Goal: Obtain resource: Obtain resource

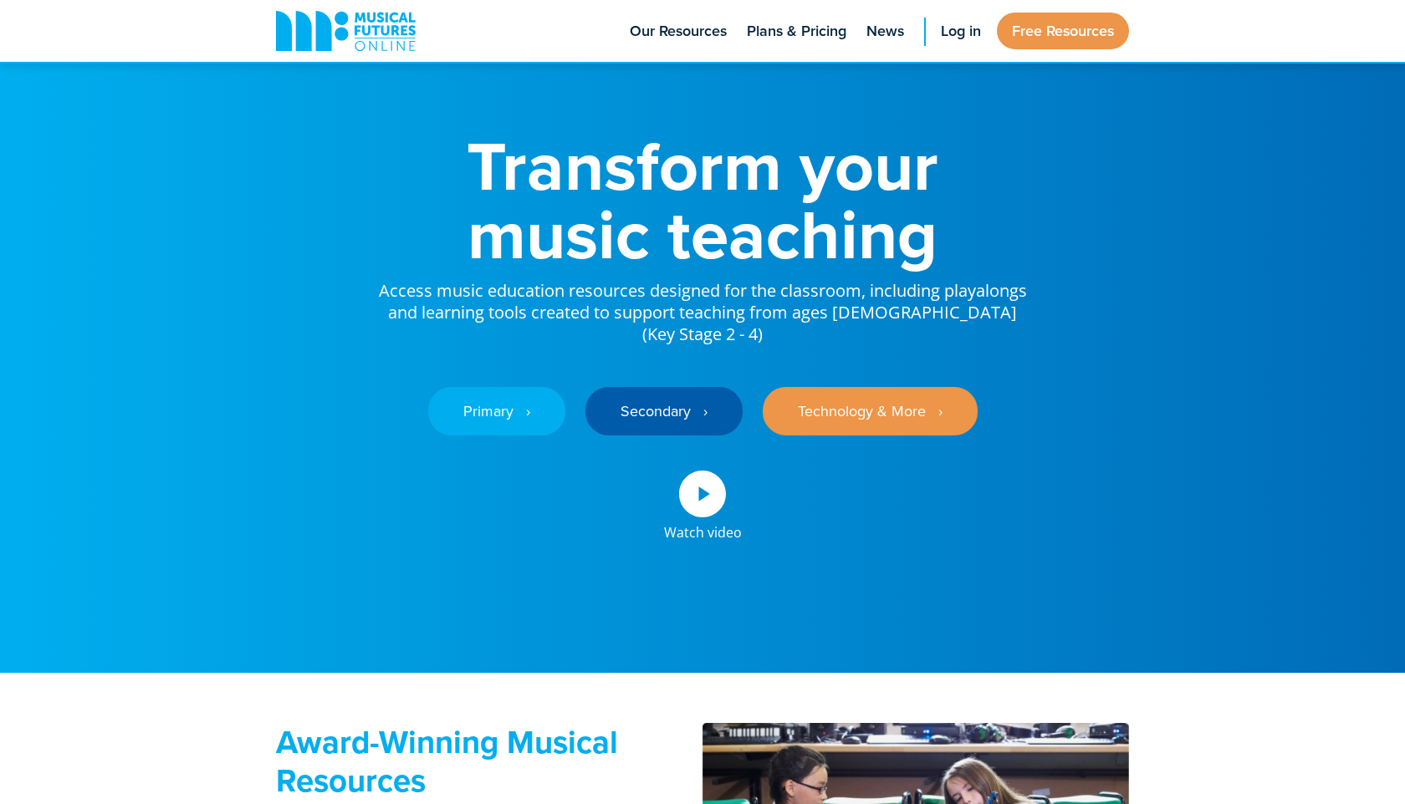
scroll to position [37, 0]
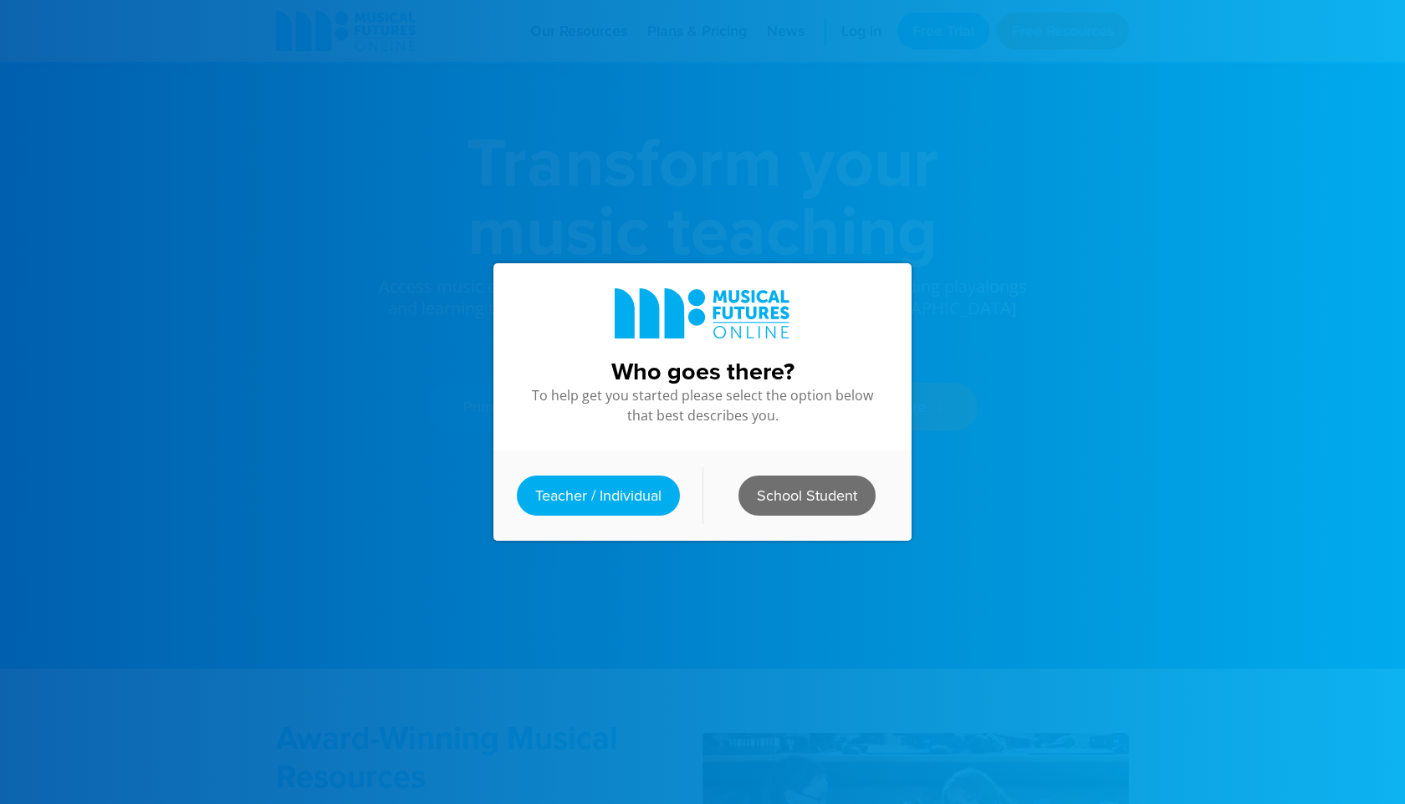
click at [821, 493] on link "School Student" at bounding box center [806, 496] width 137 height 40
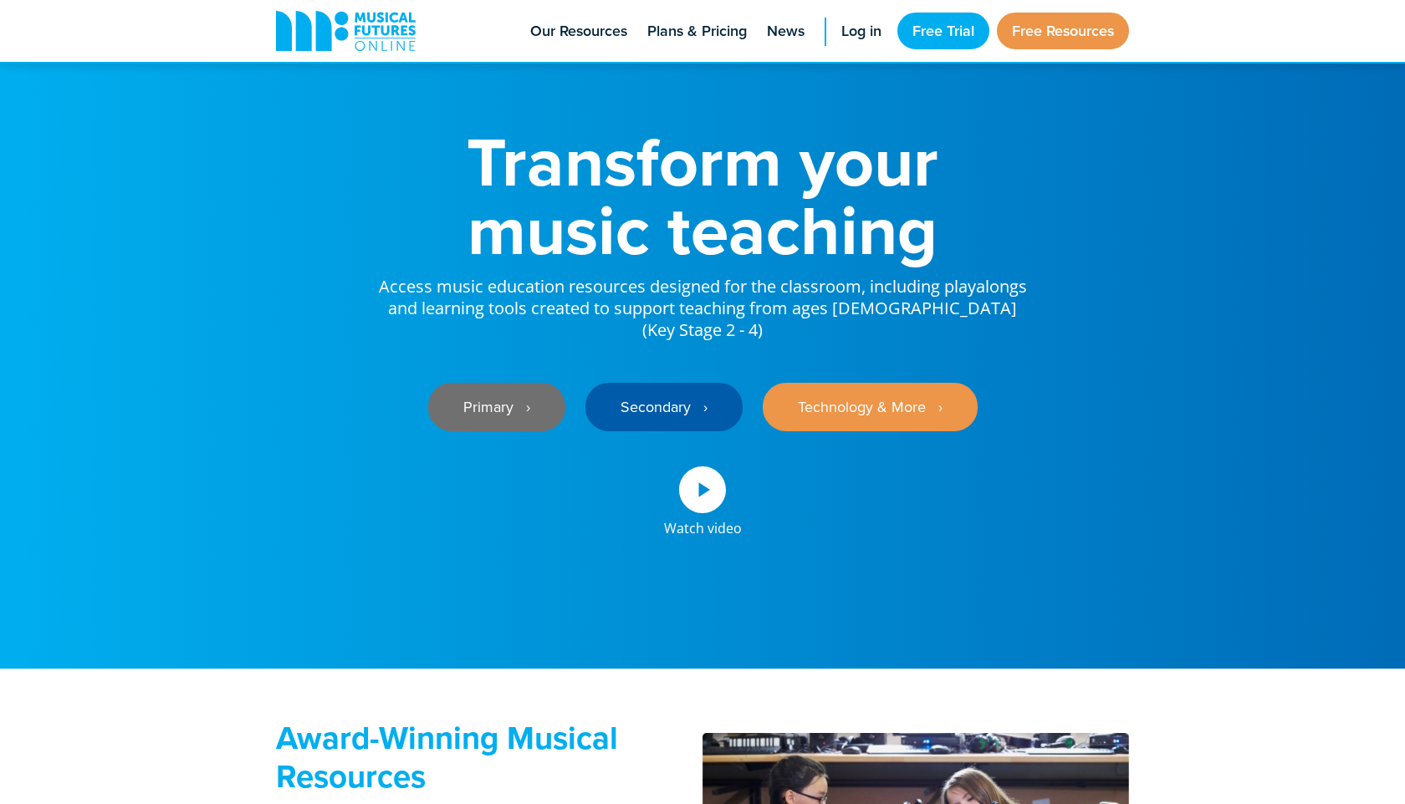
click at [504, 383] on link "Primary ‎‏‏‎ ‎ ›" at bounding box center [496, 407] width 137 height 48
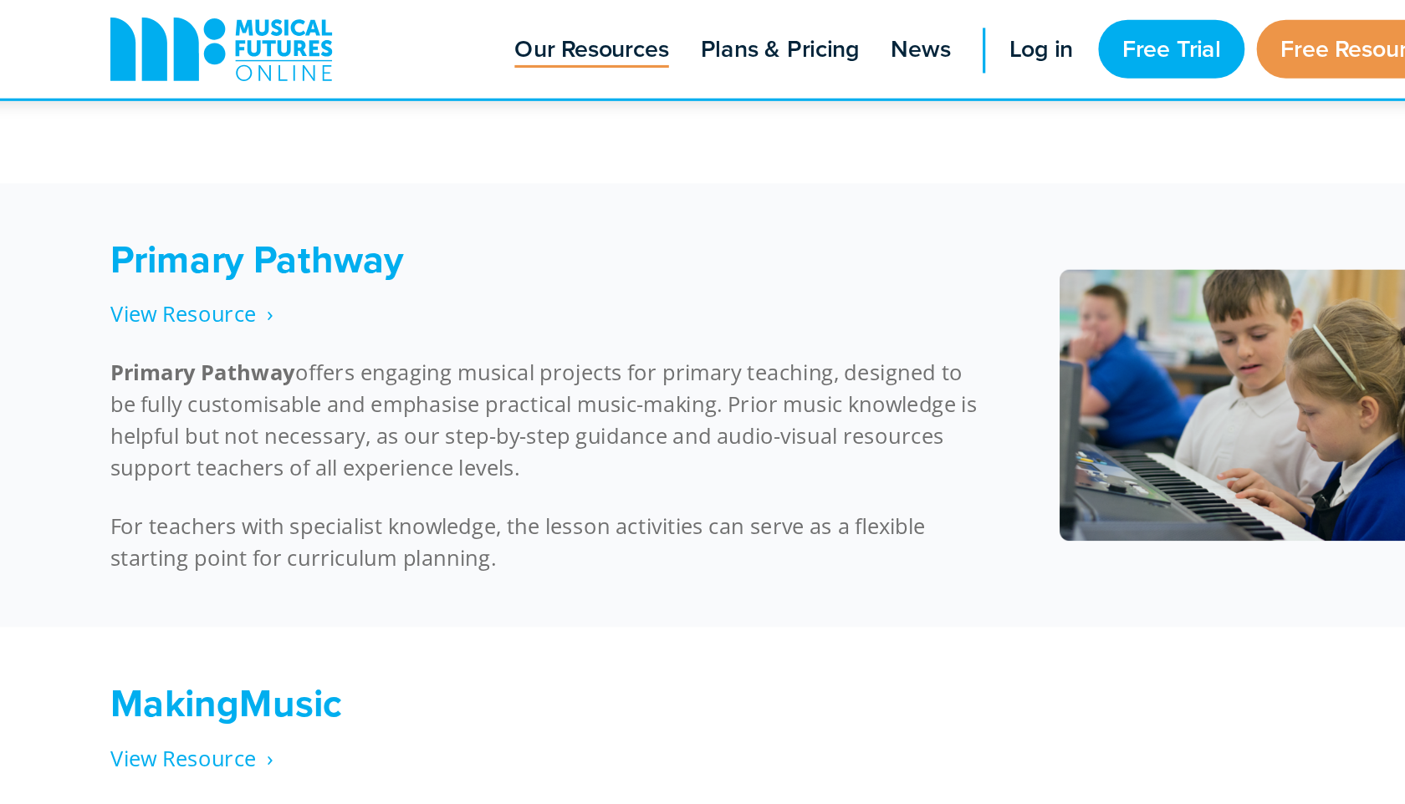
scroll to position [650, 0]
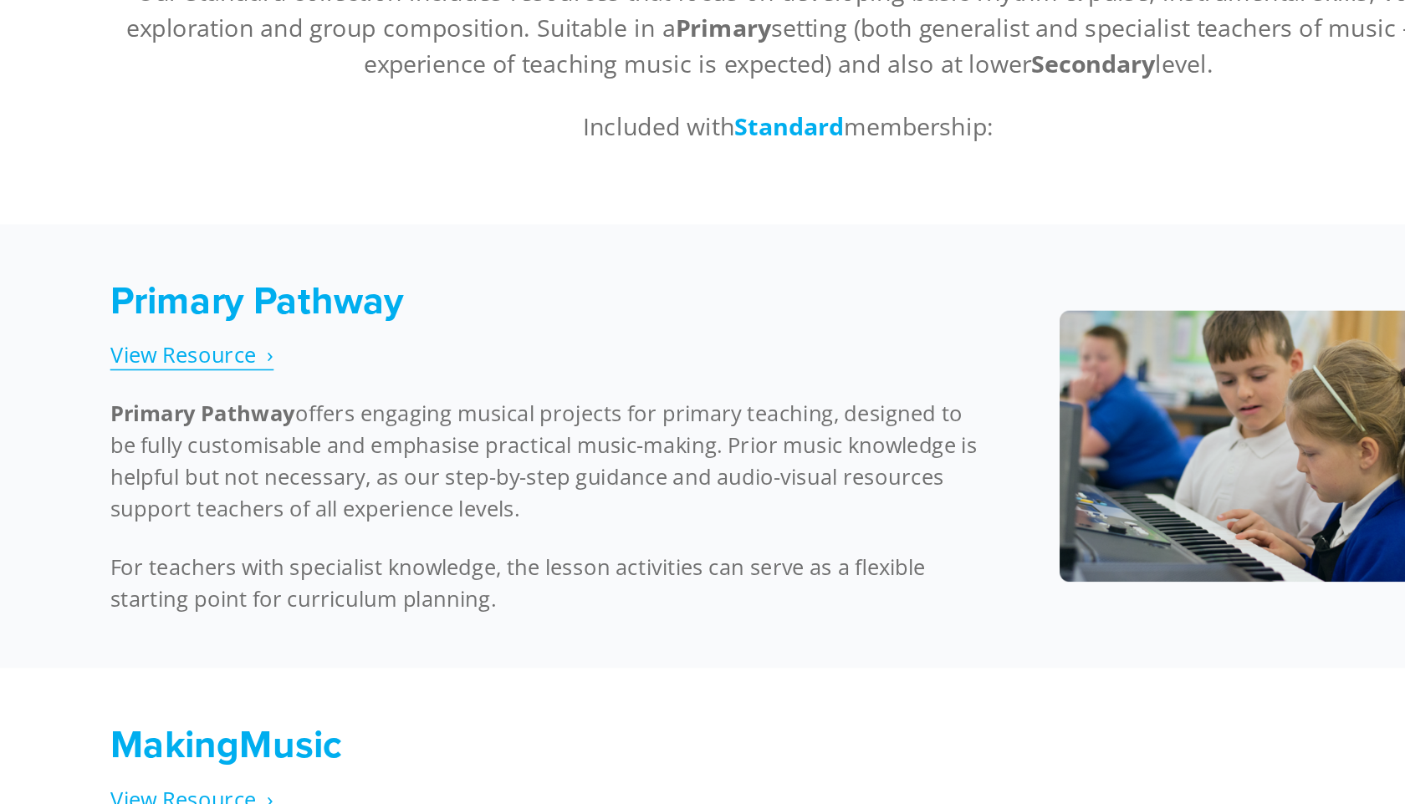
click at [308, 490] on span "View Resource‎‏‏‎ ‎ ›" at bounding box center [327, 484] width 103 height 18
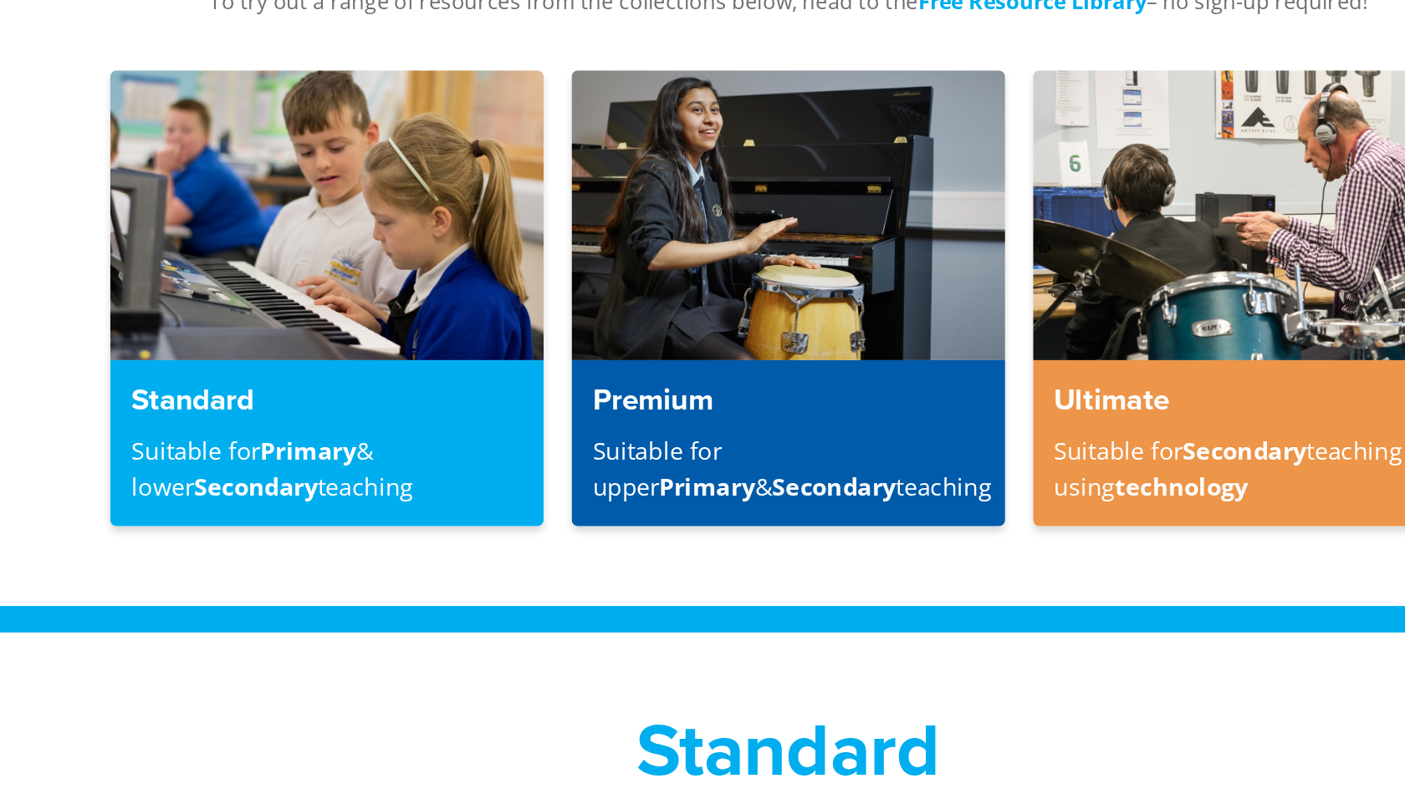
scroll to position [90, 0]
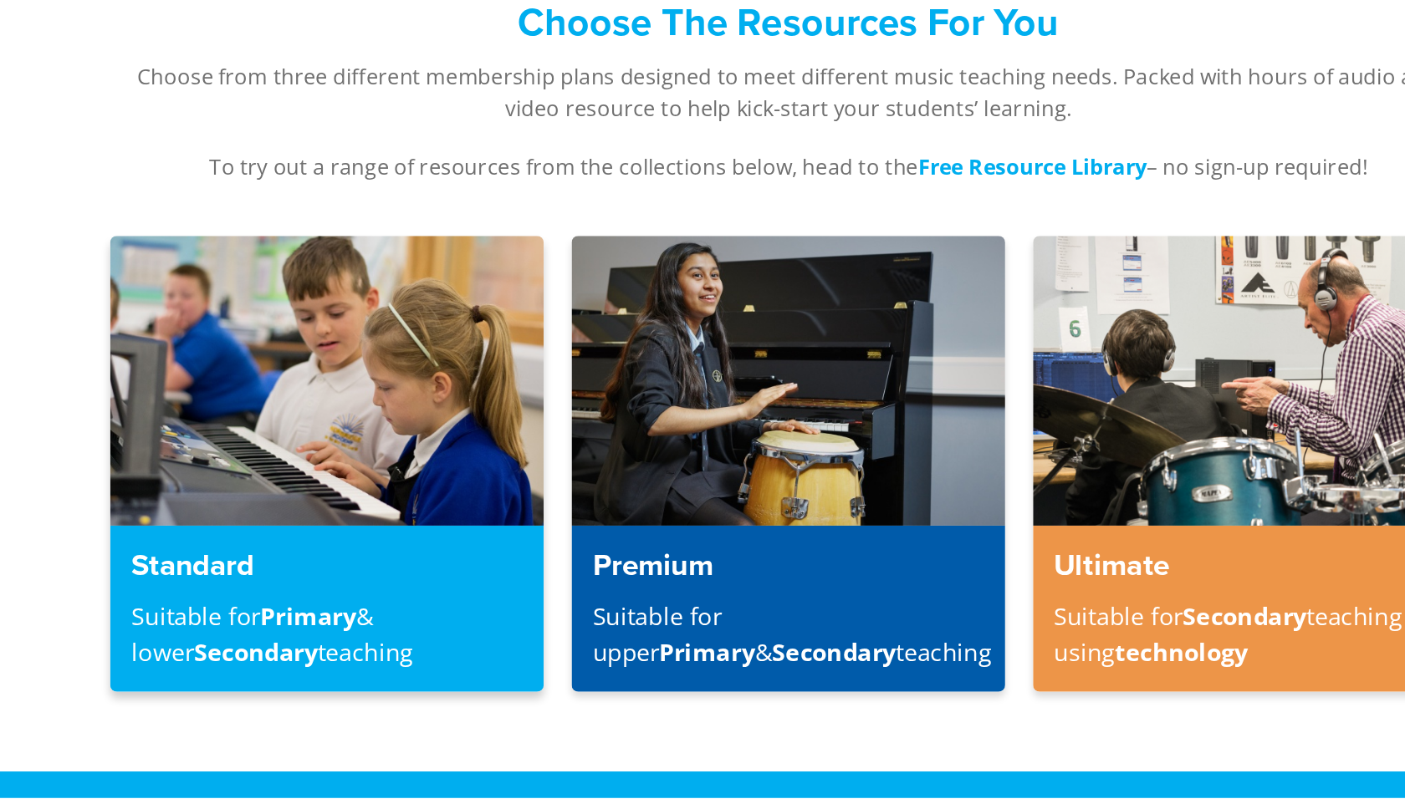
click at [381, 569] on div "Standard Suitable for Primary & lower Secondary teaching" at bounding box center [412, 578] width 273 height 105
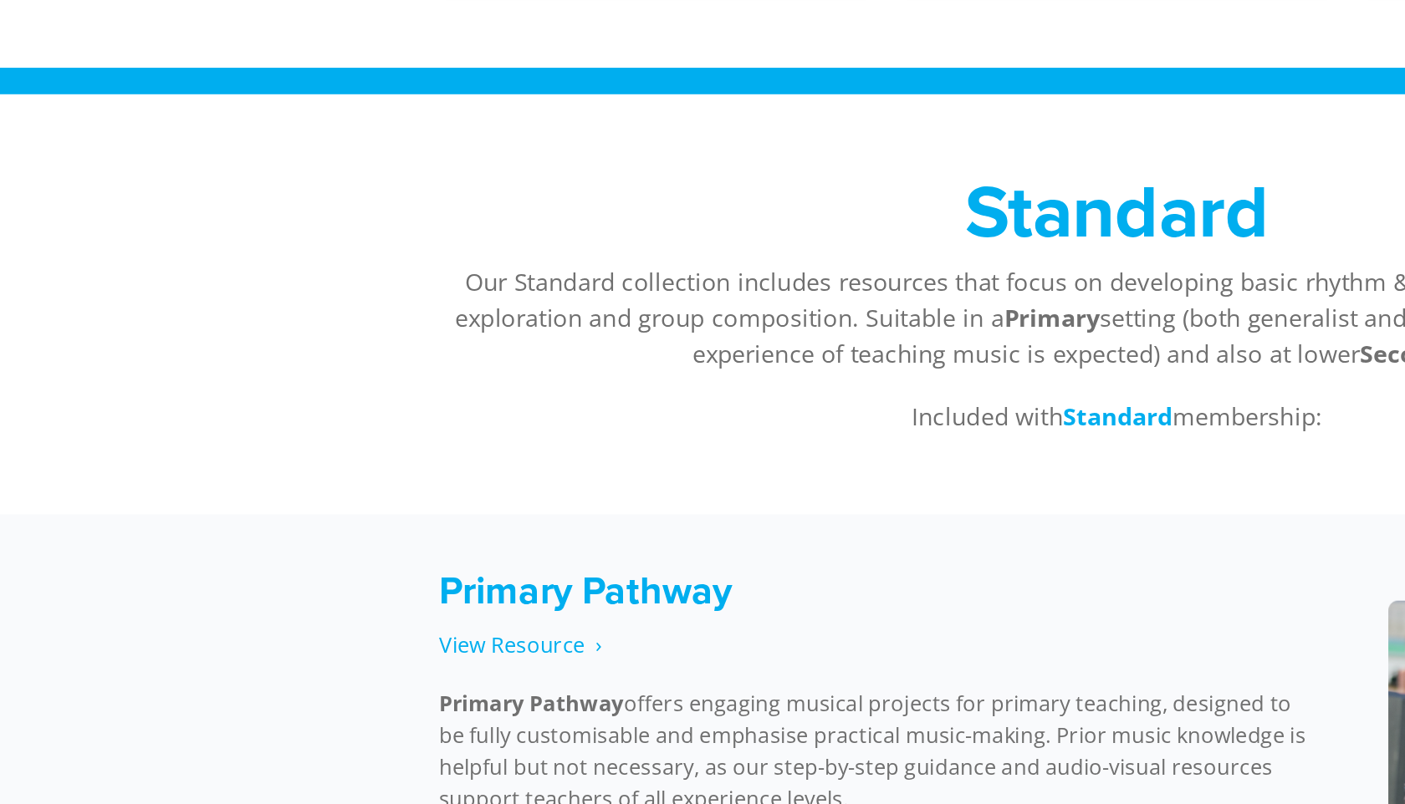
scroll to position [449, 0]
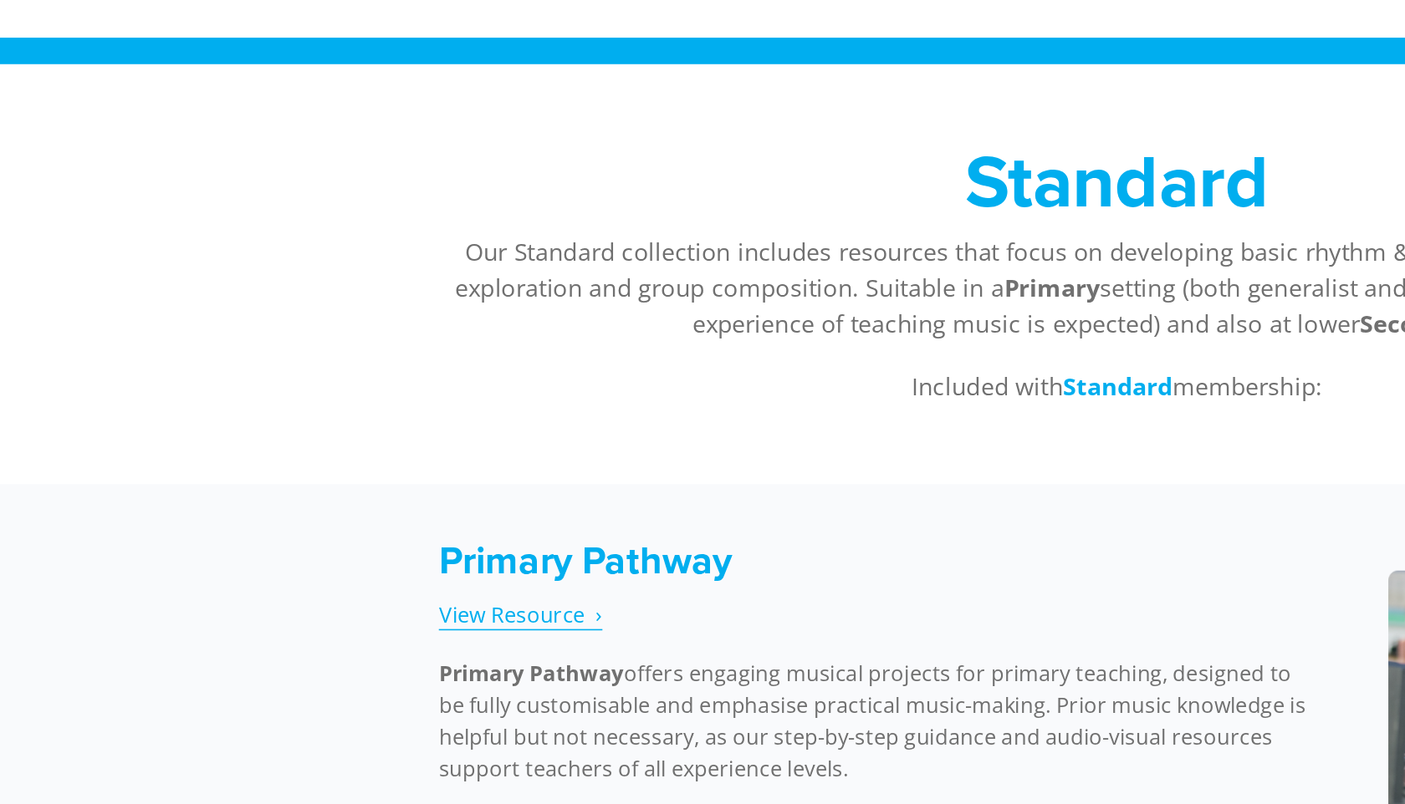
click at [352, 687] on span "View Resource‎‏‏‎ ‎ ›" at bounding box center [327, 685] width 103 height 18
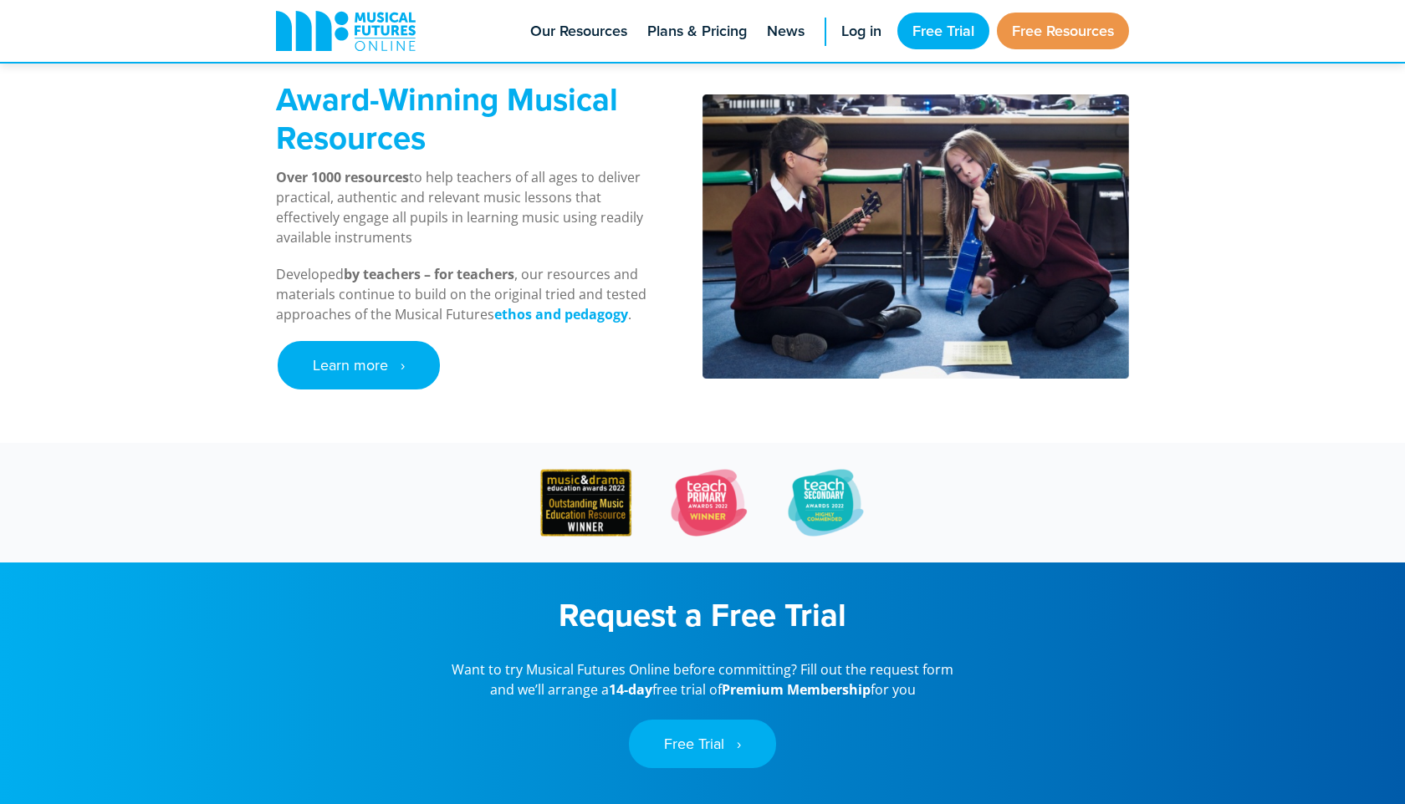
scroll to position [791, 0]
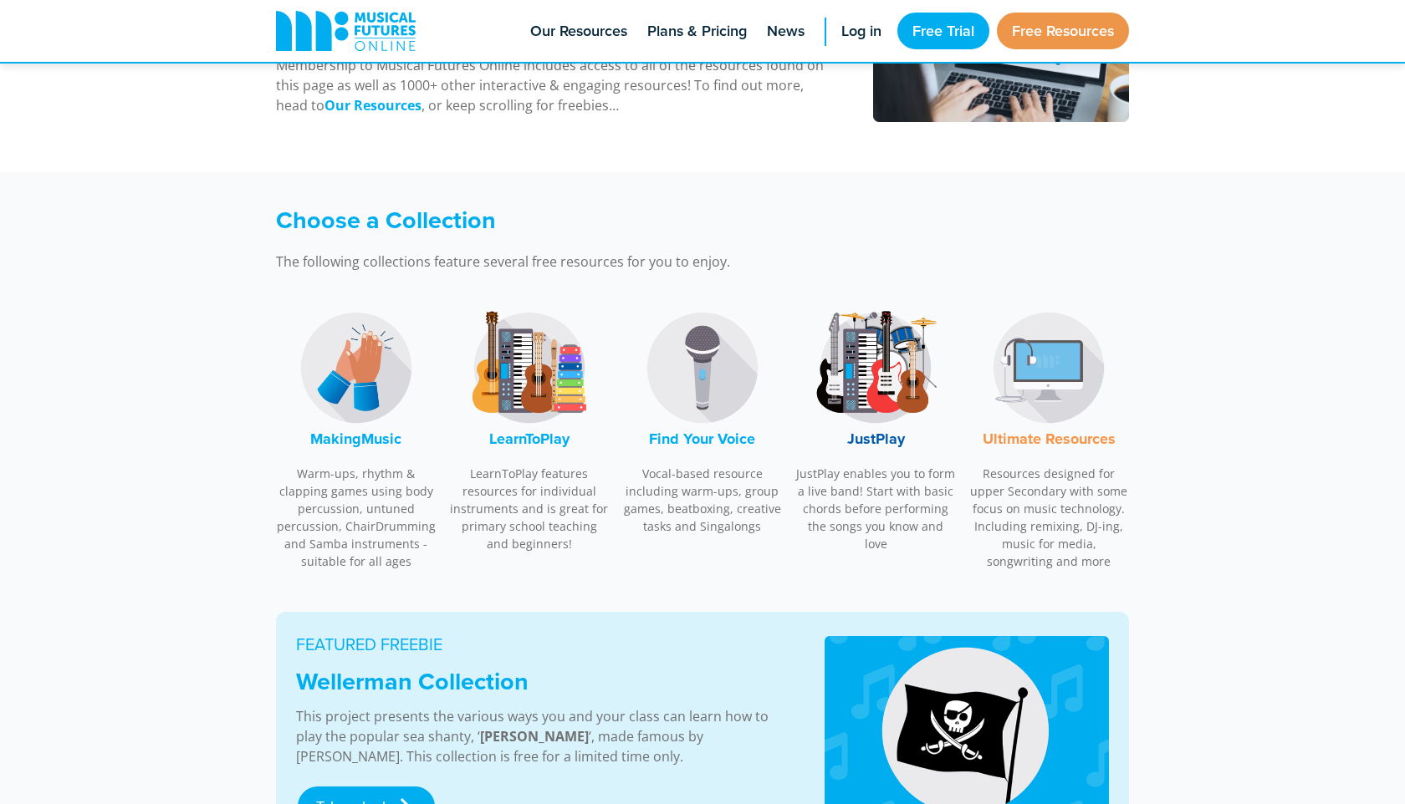
scroll to position [355, 0]
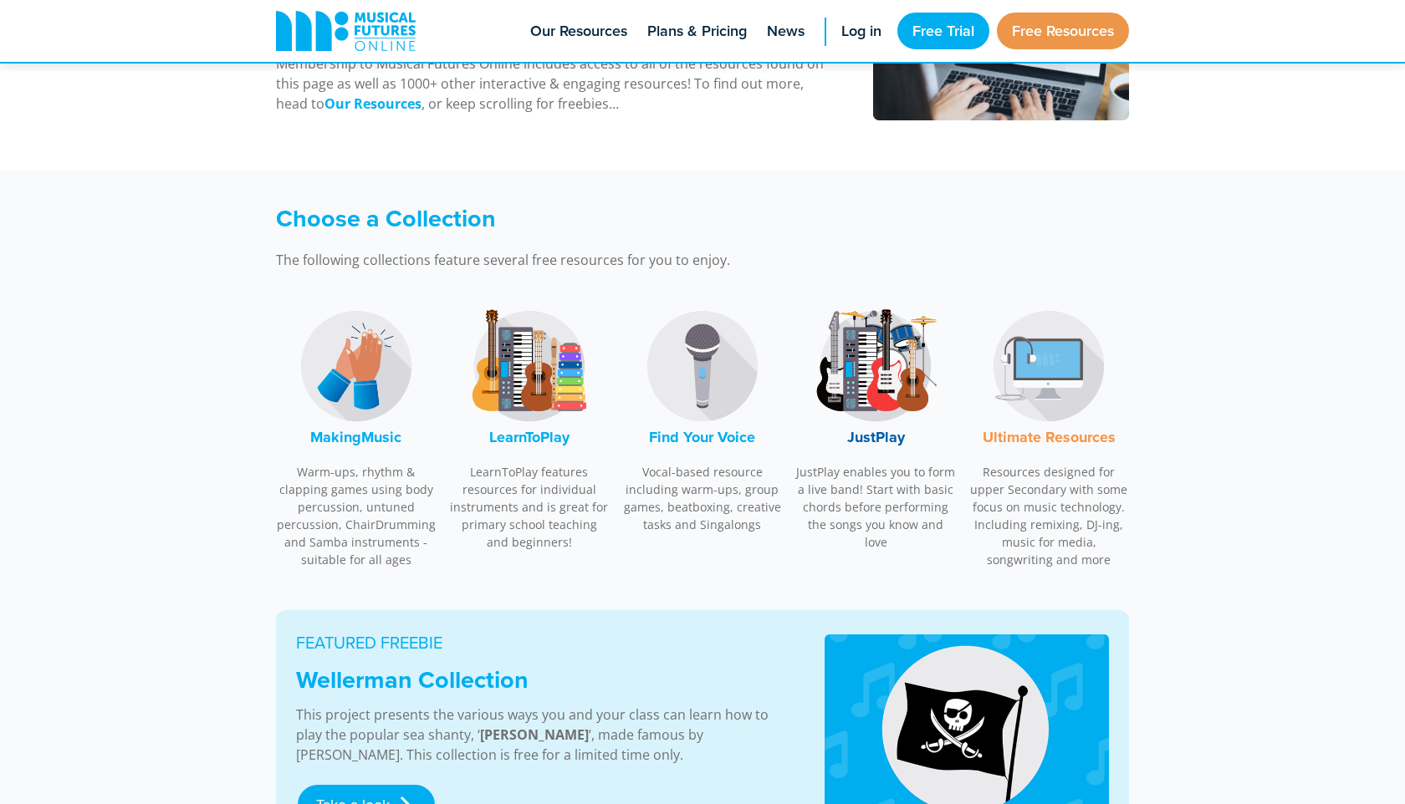
click at [351, 435] on font "MakingMusic" at bounding box center [355, 437] width 91 height 22
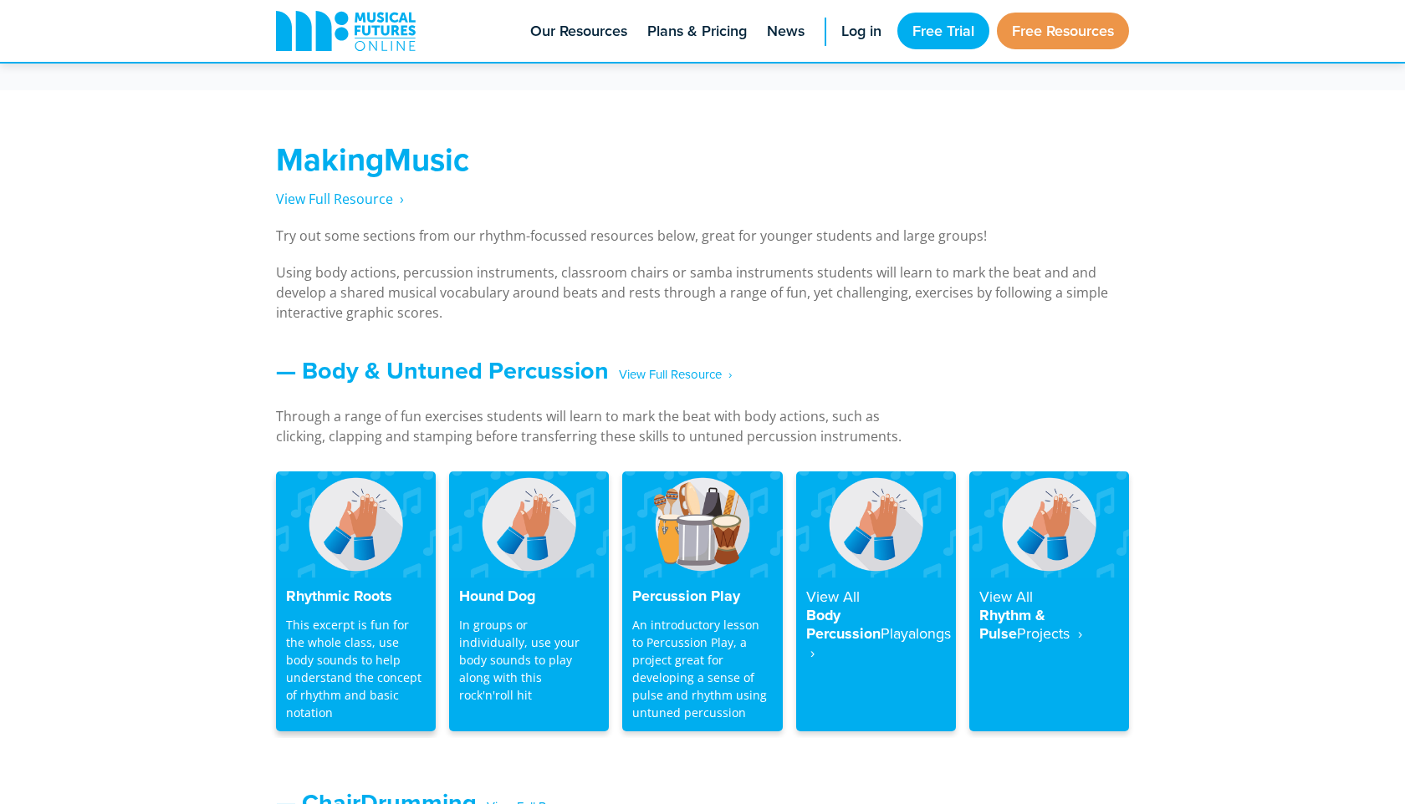
scroll to position [1152, 0]
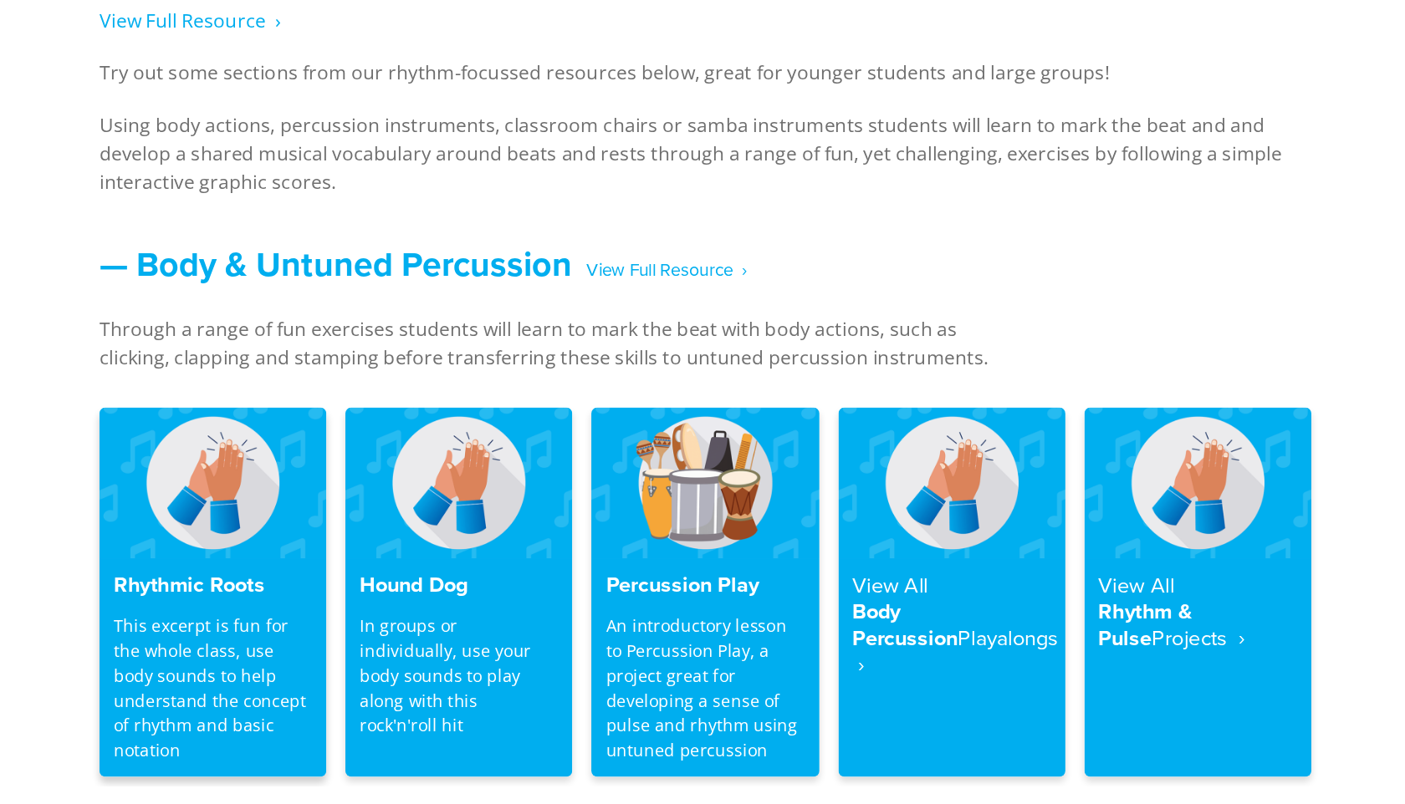
click at [354, 584] on img at bounding box center [356, 535] width 160 height 106
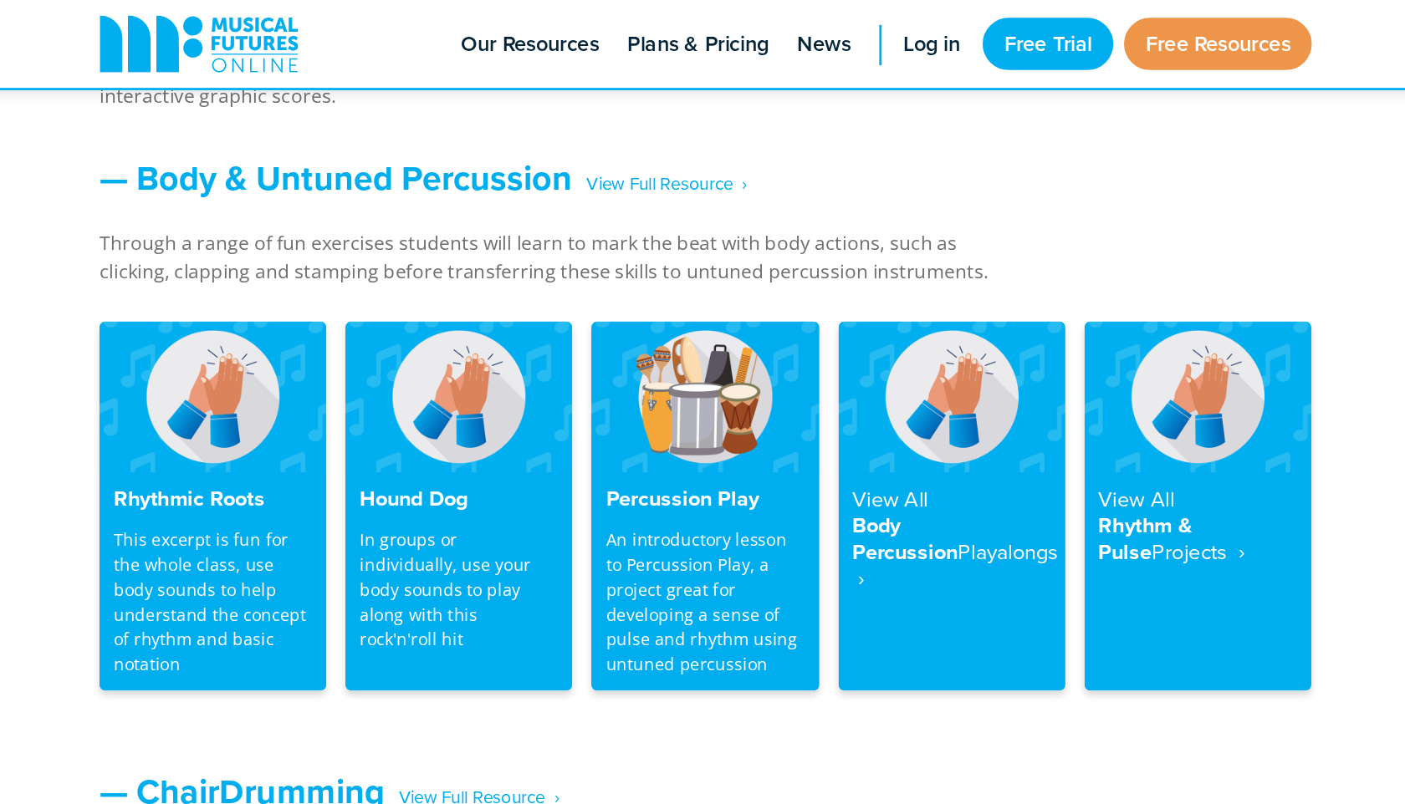
scroll to position [1385, 0]
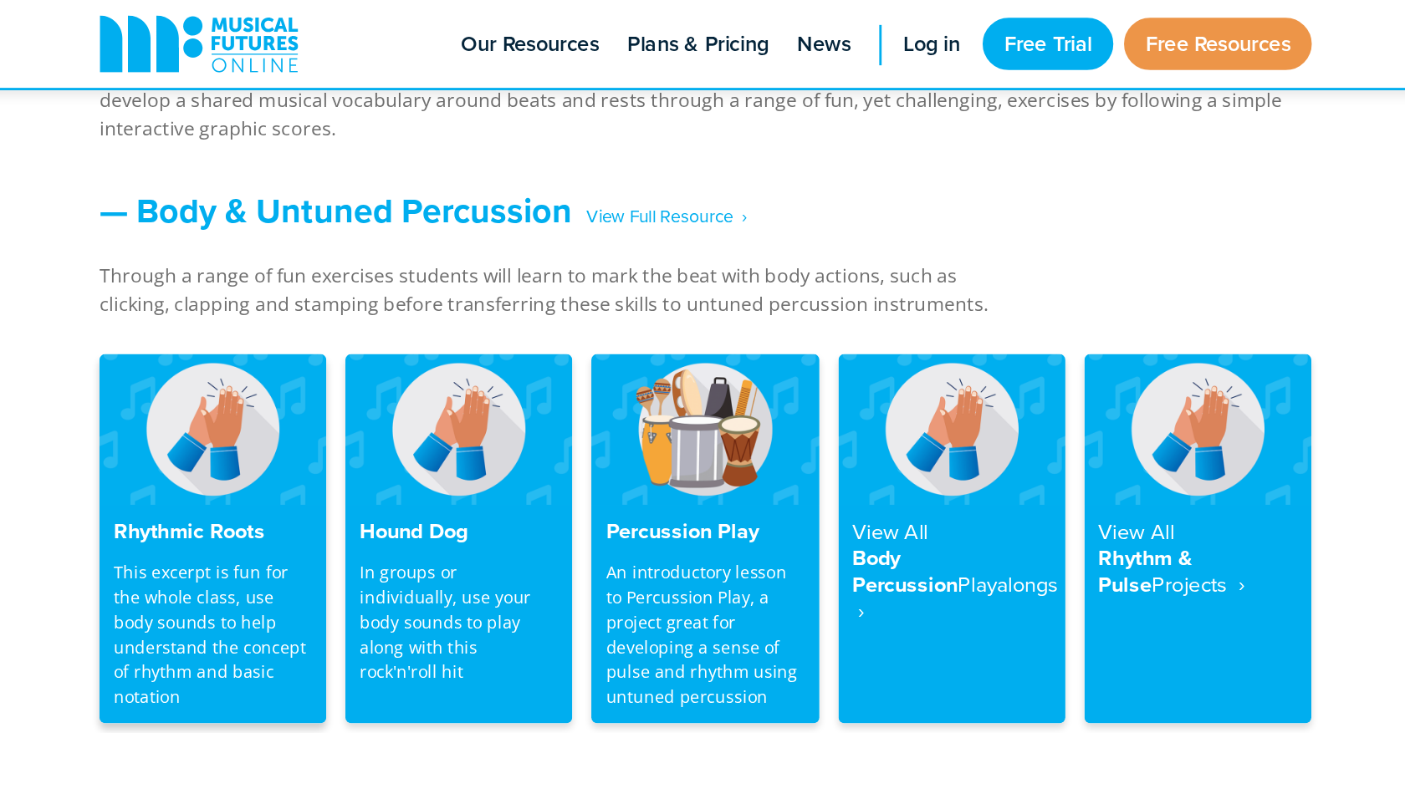
click at [334, 374] on h4 "Rhythmic Roots" at bounding box center [356, 374] width 140 height 18
